Goal: Find specific page/section: Find specific page/section

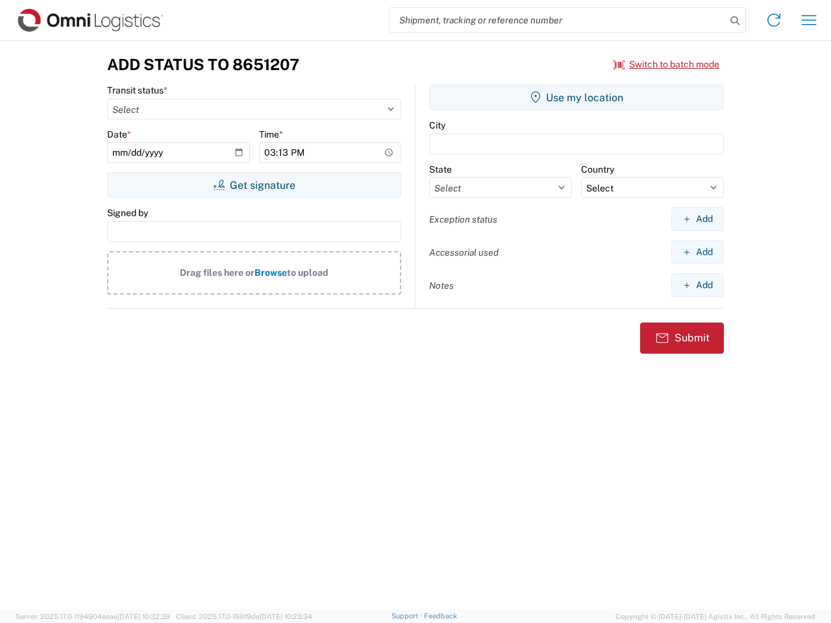
click at [557, 20] on input "search" at bounding box center [557, 20] width 336 height 25
click at [735, 21] on icon at bounding box center [734, 21] width 18 height 18
click at [773, 20] on icon at bounding box center [773, 20] width 21 height 21
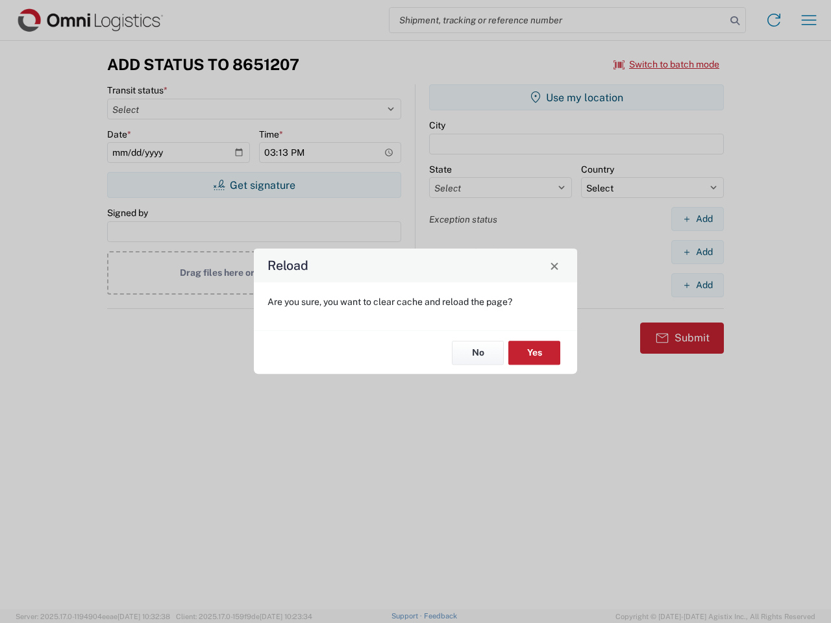
click at [809, 20] on div "Reload Are you sure, you want to clear cache and reload the page? No Yes" at bounding box center [415, 311] width 831 height 623
click at [666, 64] on div "Reload Are you sure, you want to clear cache and reload the page? No Yes" at bounding box center [415, 311] width 831 height 623
click at [254, 185] on div "Reload Are you sure, you want to clear cache and reload the page? No Yes" at bounding box center [415, 311] width 831 height 623
click at [576, 97] on div "Reload Are you sure, you want to clear cache and reload the page? No Yes" at bounding box center [415, 311] width 831 height 623
click at [697, 219] on div "Reload Are you sure, you want to clear cache and reload the page? No Yes" at bounding box center [415, 311] width 831 height 623
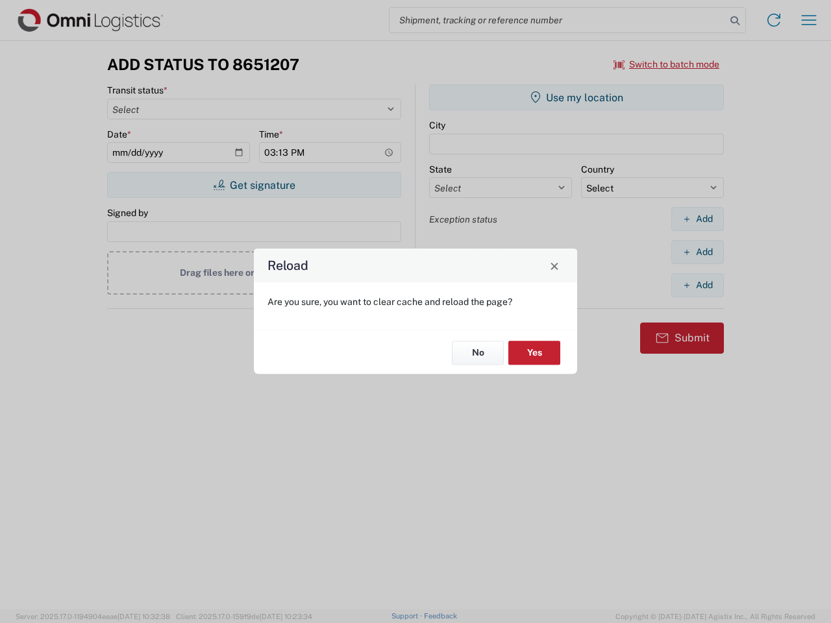
click at [697, 252] on div "Reload Are you sure, you want to clear cache and reload the page? No Yes" at bounding box center [415, 311] width 831 height 623
click at [697, 285] on div "Reload Are you sure, you want to clear cache and reload the page? No Yes" at bounding box center [415, 311] width 831 height 623
